Goal: Task Accomplishment & Management: Use online tool/utility

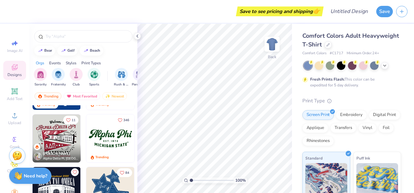
scroll to position [312, 0]
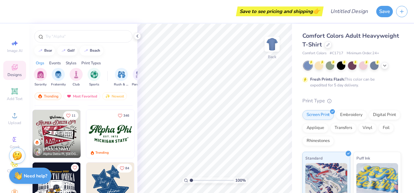
click at [101, 141] on img at bounding box center [110, 134] width 48 height 48
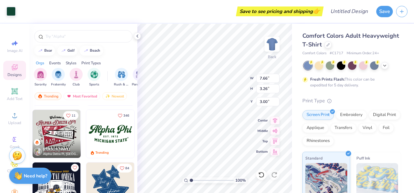
type input "10.93"
type input "4.65"
type input "6.08"
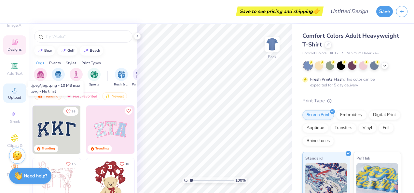
scroll to position [30, 0]
click at [44, 75] on img "filter for Sorority" at bounding box center [40, 73] width 7 height 7
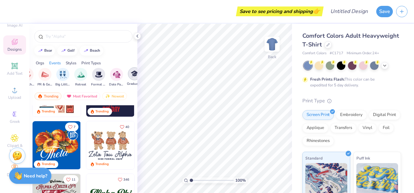
scroll to position [0, 149]
click at [136, 73] on img "filter for Graduation" at bounding box center [134, 73] width 7 height 7
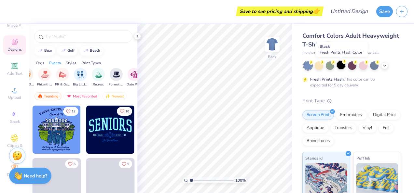
click at [343, 64] on div at bounding box center [341, 65] width 8 height 8
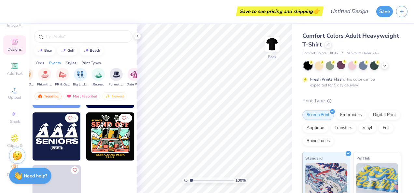
scroll to position [0, 0]
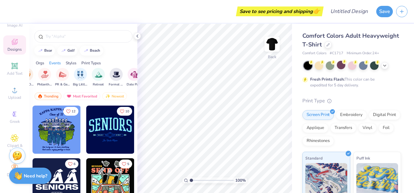
click at [104, 136] on img at bounding box center [110, 130] width 48 height 48
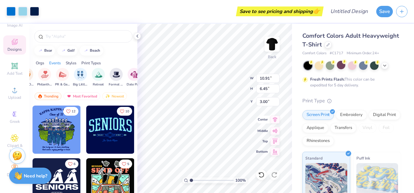
type input "10.91"
type input "6.45"
click at [275, 119] on icon at bounding box center [275, 120] width 4 height 6
click at [277, 128] on icon at bounding box center [276, 130] width 6 height 4
click at [277, 143] on icon at bounding box center [275, 141] width 9 height 8
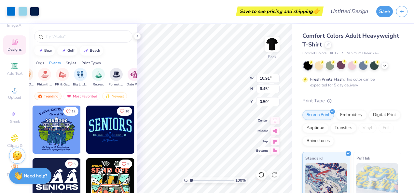
click at [277, 150] on icon at bounding box center [276, 151] width 6 height 5
click at [276, 139] on icon at bounding box center [275, 141] width 9 height 8
type input "0.50"
type input "4.27"
click at [347, 120] on div "Screen Print Embroidery Digital Print Applique Transfers Vinyl Foil Rhinestones" at bounding box center [352, 128] width 99 height 36
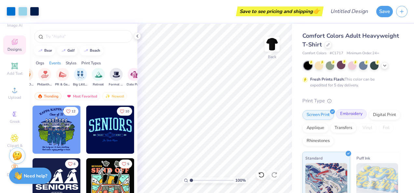
click at [354, 115] on div "Embroidery" at bounding box center [351, 114] width 31 height 10
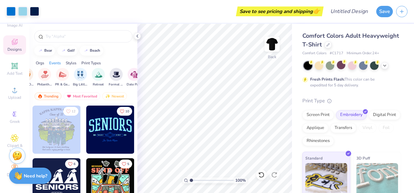
scroll to position [55, 0]
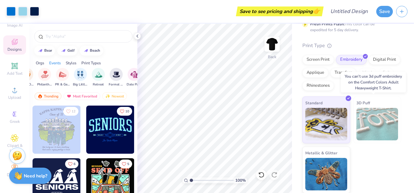
click at [364, 134] on img at bounding box center [378, 124] width 42 height 33
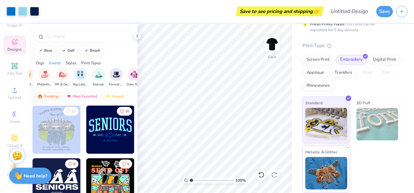
click at [336, 164] on img at bounding box center [327, 173] width 42 height 33
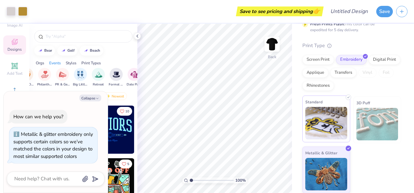
click at [329, 126] on img at bounding box center [327, 123] width 42 height 33
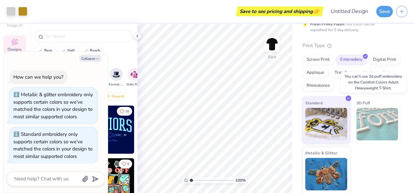
click at [371, 123] on img at bounding box center [378, 124] width 42 height 33
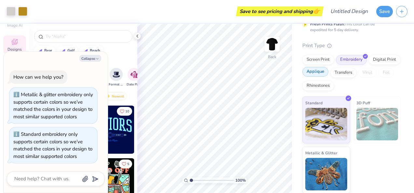
click at [329, 74] on div "Applique" at bounding box center [316, 72] width 26 height 10
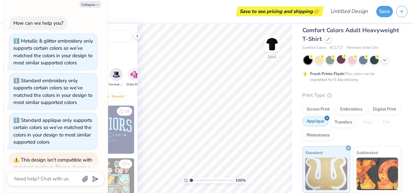
scroll to position [5, 0]
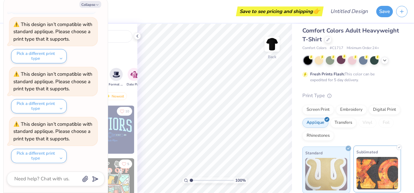
click at [370, 160] on img at bounding box center [378, 173] width 42 height 33
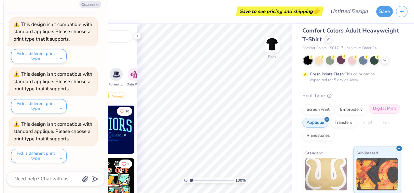
click at [369, 114] on div "Digital Print" at bounding box center [385, 109] width 32 height 10
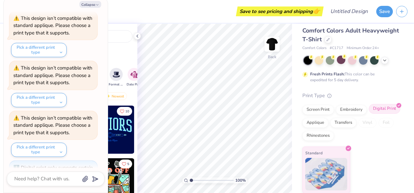
scroll to position [182, 0]
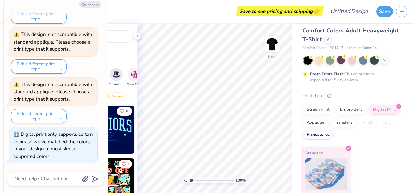
click at [334, 134] on div "Rhinestones" at bounding box center [319, 135] width 32 height 10
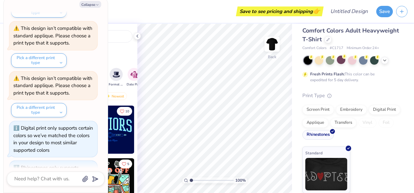
scroll to position [222, 0]
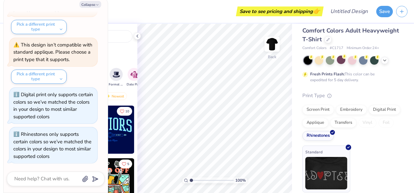
click at [328, 179] on img at bounding box center [327, 173] width 42 height 33
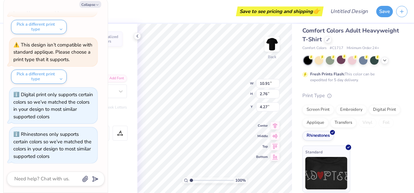
click at [316, 170] on img at bounding box center [327, 173] width 42 height 33
click at [357, 121] on div "Transfers" at bounding box center [344, 122] width 26 height 10
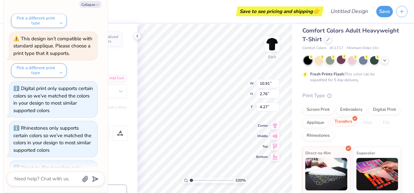
scroll to position [261, 0]
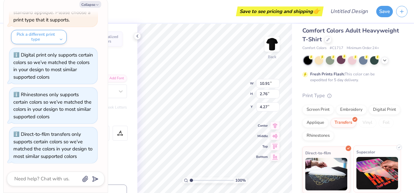
click at [375, 165] on img at bounding box center [378, 173] width 42 height 33
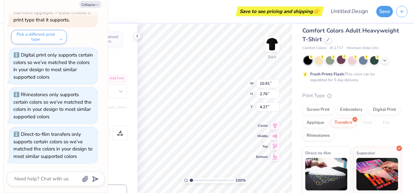
click at [128, 48] on div "Personalized Names Personalized Numbers Text Tool Add Font Font Switch to Greek…" at bounding box center [83, 109] width 108 height 170
click at [95, 182] on icon "submit" at bounding box center [94, 179] width 9 height 9
click at [96, 5] on polyline "button" at bounding box center [97, 5] width 2 height 1
type textarea "x"
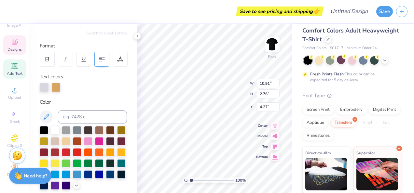
scroll to position [75, 0]
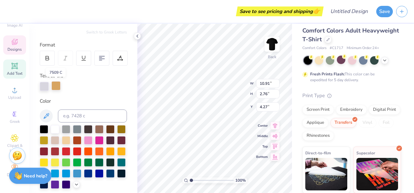
click at [58, 86] on div at bounding box center [55, 85] width 9 height 9
click at [81, 140] on div at bounding box center [77, 140] width 8 height 8
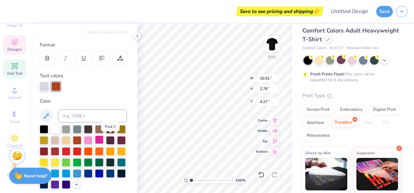
click at [104, 139] on div at bounding box center [99, 140] width 8 height 8
click at [111, 189] on div at bounding box center [83, 157] width 87 height 64
click at [15, 111] on icon at bounding box center [15, 114] width 8 height 8
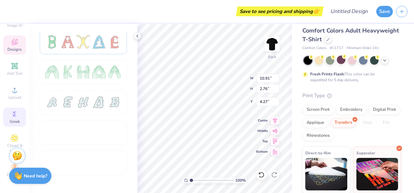
scroll to position [93, 0]
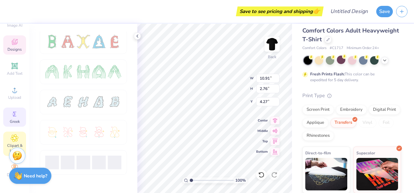
click at [10, 143] on span "Clipart & logos" at bounding box center [14, 148] width 23 height 10
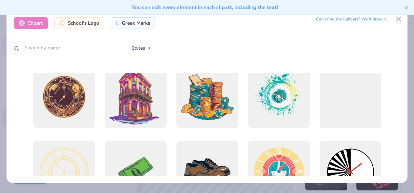
scroll to position [5, 0]
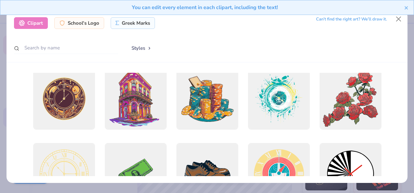
click at [399, 19] on div "You can edit every element in each clipart, including the text!" at bounding box center [207, 10] width 414 height 20
click at [402, 20] on button "Close" at bounding box center [399, 19] width 12 height 12
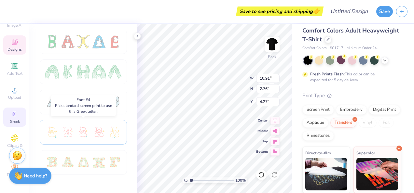
click at [76, 137] on div at bounding box center [83, 133] width 76 height 14
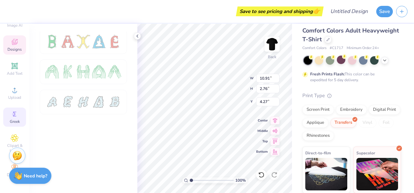
scroll to position [0, 0]
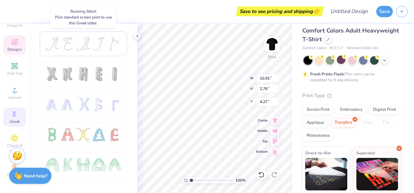
click at [79, 49] on div at bounding box center [84, 44] width 14 height 14
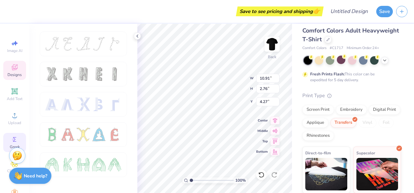
scroll to position [5, 1]
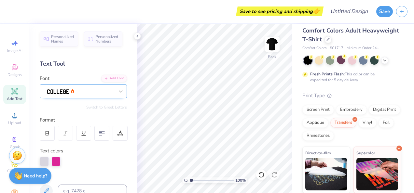
click at [81, 92] on div at bounding box center [81, 91] width 68 height 10
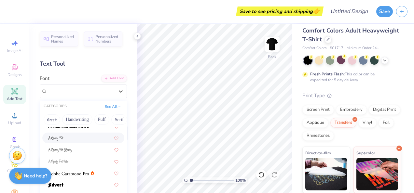
scroll to position [192, 0]
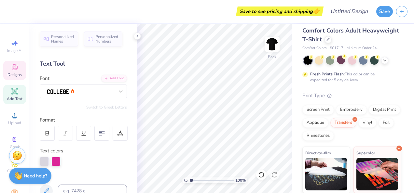
click at [13, 66] on icon at bounding box center [15, 67] width 6 height 6
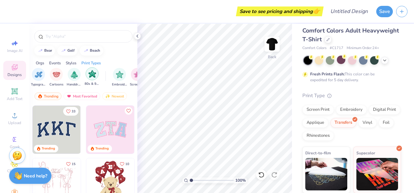
scroll to position [0, 490]
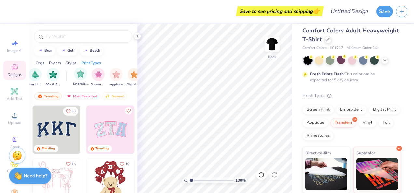
click at [87, 77] on div "Embroidery" at bounding box center [80, 76] width 15 height 19
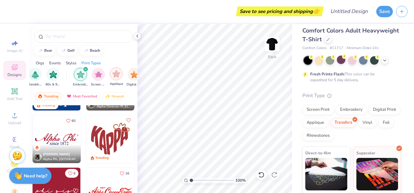
scroll to position [0, 551]
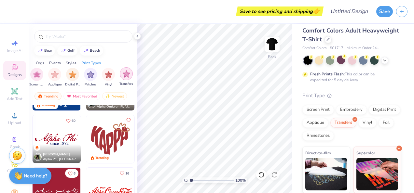
click at [125, 77] on img "filter for Transfers" at bounding box center [126, 73] width 7 height 7
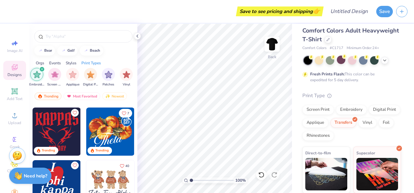
scroll to position [244, 0]
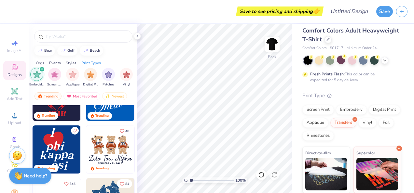
click at [110, 156] on img at bounding box center [110, 150] width 48 height 48
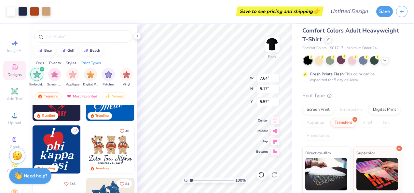
type input "5.57"
type input "9.71"
type input "6.57"
type input "4.15"
type input "11.48"
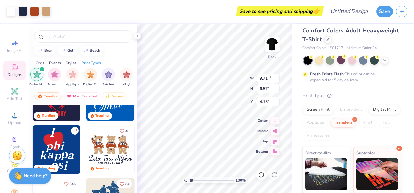
type input "7.76"
type input "4.74"
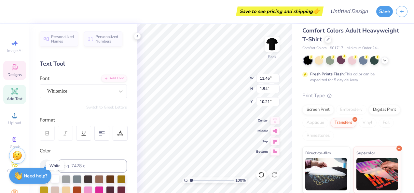
click at [58, 181] on div at bounding box center [55, 179] width 8 height 8
type input "11.53"
type input "2.01"
type input "10.18"
click at [58, 181] on div at bounding box center [55, 179] width 8 height 8
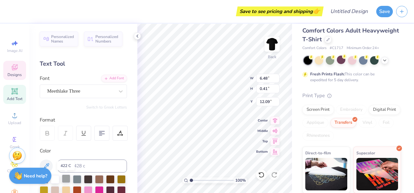
click at [65, 179] on div at bounding box center [66, 179] width 8 height 8
type input "6.44"
type input "0.38"
type input "12.15"
click at [56, 180] on div at bounding box center [55, 179] width 8 height 8
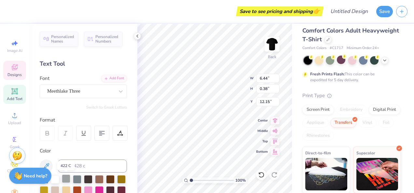
click at [65, 180] on div at bounding box center [66, 179] width 8 height 8
type textarea "Z"
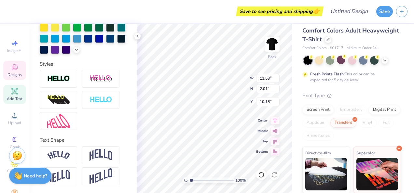
scroll to position [196, 0]
type textarea "nandu deepu addy"
click at [51, 151] on div at bounding box center [58, 156] width 37 height 18
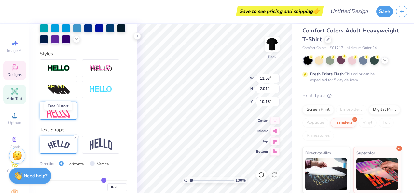
click at [57, 118] on img at bounding box center [58, 111] width 23 height 14
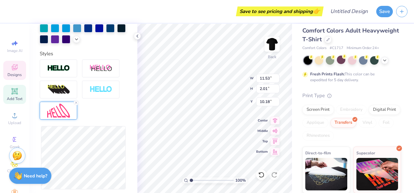
click at [120, 130] on div "Reset" at bounding box center [83, 132] width 87 height 144
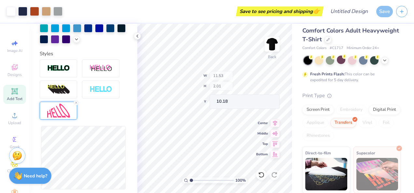
scroll to position [299, 0]
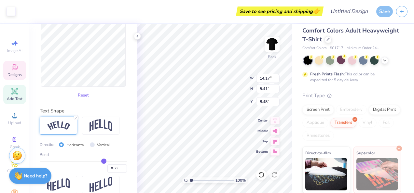
type input "14.17"
type input "5.41"
type input "1.06"
type input "13.00"
type input "9.22"
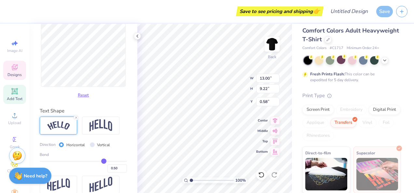
type input "0.58"
